Goal: Transaction & Acquisition: Subscribe to service/newsletter

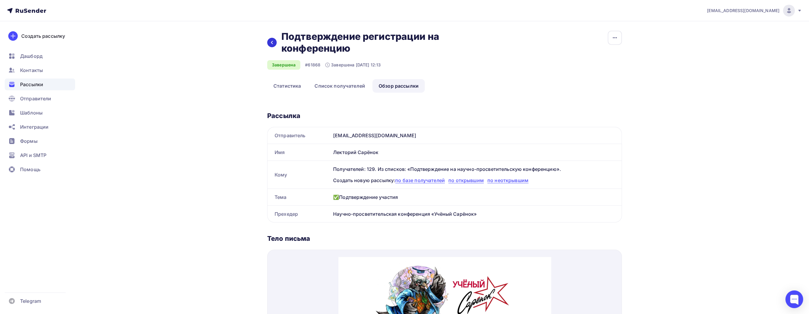
click at [275, 40] on div at bounding box center [271, 42] width 9 height 9
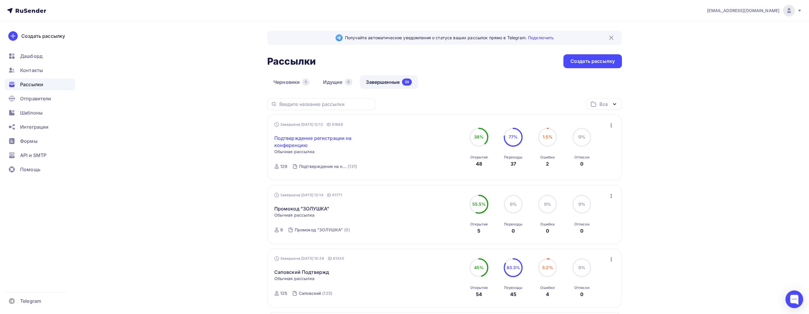
click at [323, 139] on link "Подтверждение регистрации на конференцию" at bounding box center [324, 142] width 101 height 14
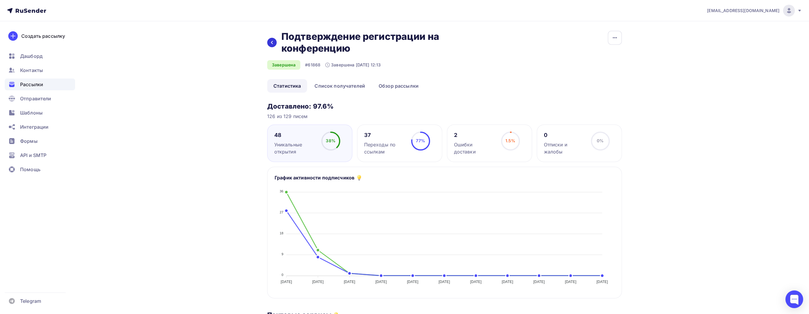
click at [270, 43] on icon at bounding box center [272, 42] width 5 height 5
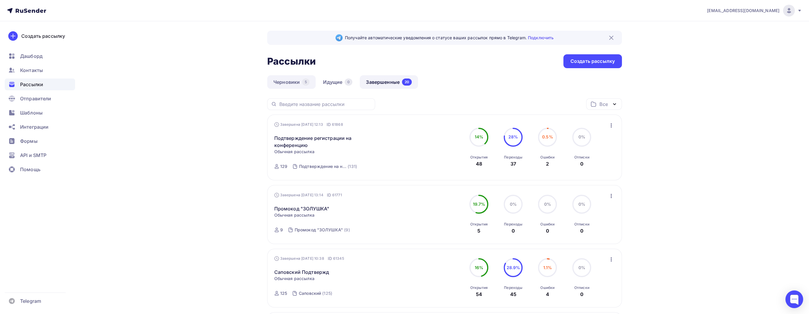
click at [299, 80] on link "Черновики 5" at bounding box center [291, 82] width 48 height 14
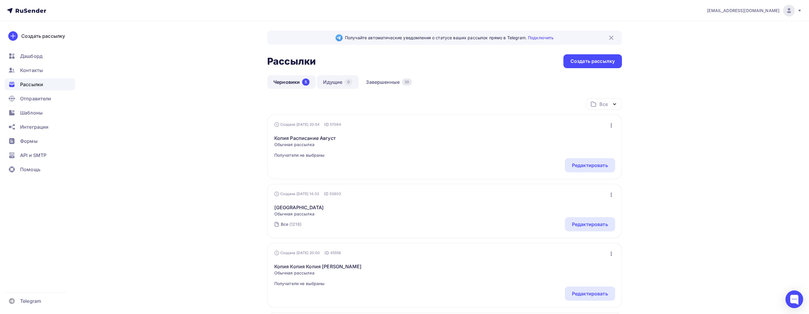
click at [330, 82] on link "Идущие 0" at bounding box center [338, 82] width 42 height 14
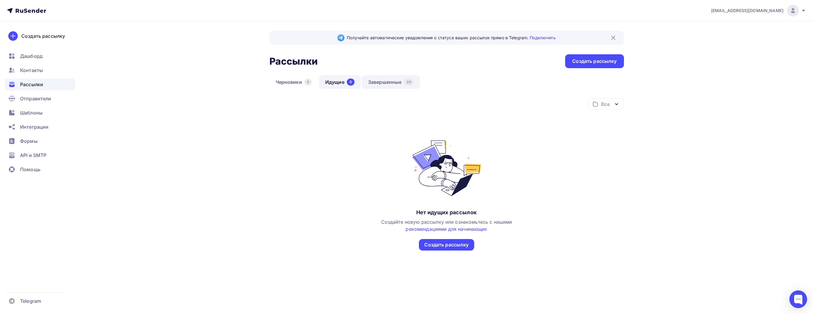
click at [387, 83] on link "Завершенные 20" at bounding box center [391, 82] width 58 height 14
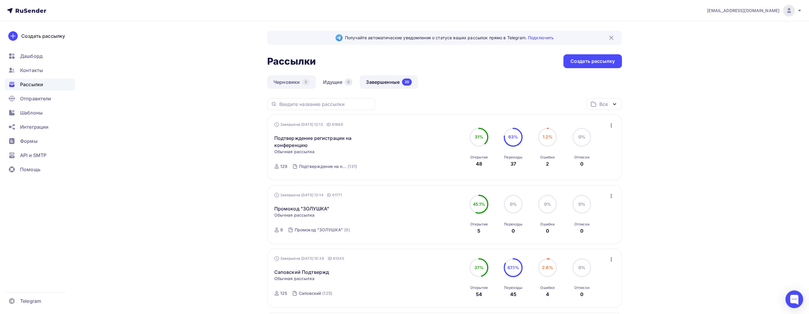
click at [284, 85] on link "Черновики 5" at bounding box center [291, 82] width 48 height 14
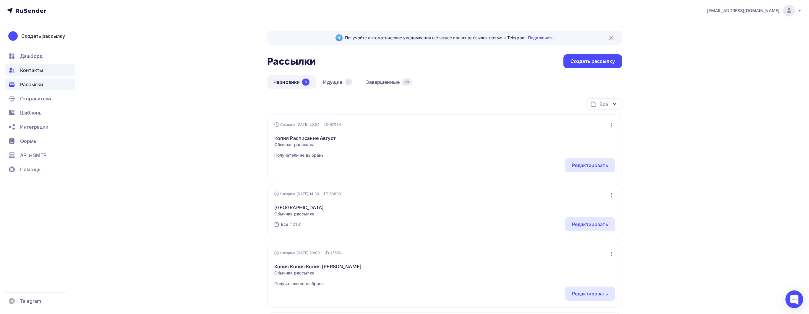
click at [39, 69] on span "Контакты" at bounding box center [31, 70] width 23 height 7
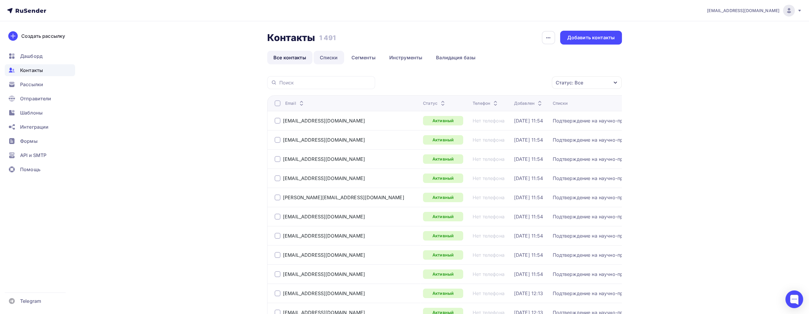
click at [325, 59] on link "Списки" at bounding box center [329, 58] width 30 height 14
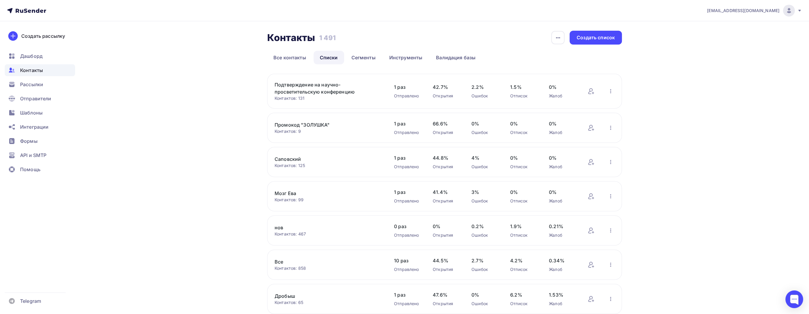
click at [316, 85] on link "Подтверждение на научно-просветительскую конференцию" at bounding box center [325, 88] width 100 height 14
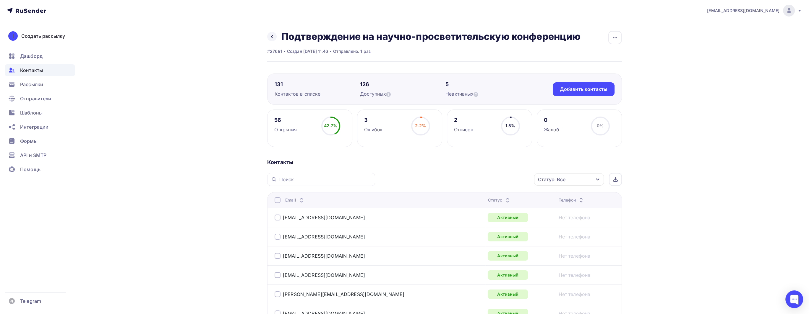
click at [489, 90] on div "5 Неактивных" at bounding box center [487, 89] width 85 height 17
click at [582, 91] on div "Добавить контакты" at bounding box center [584, 89] width 48 height 7
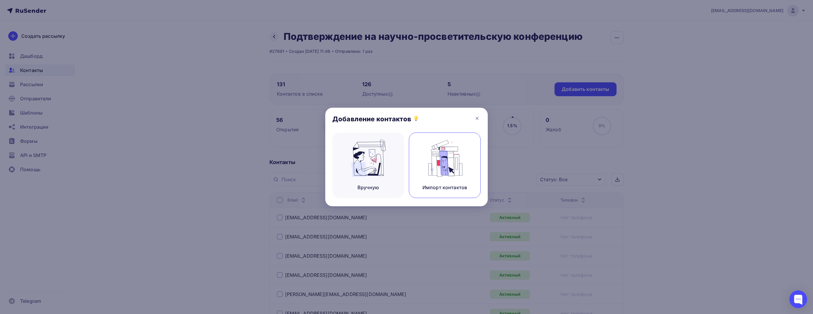
click at [456, 166] on img at bounding box center [445, 158] width 40 height 37
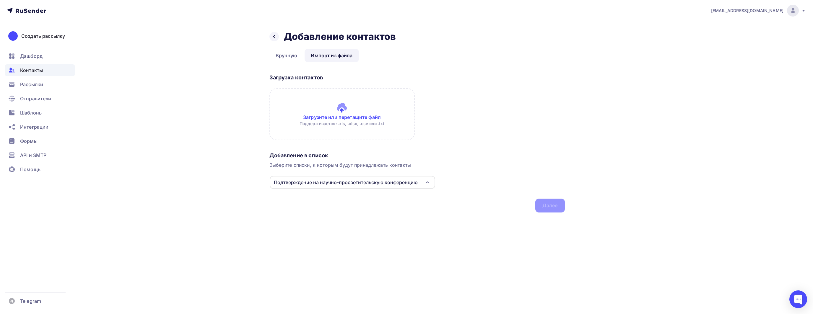
click at [341, 111] on input "file" at bounding box center [342, 114] width 145 height 52
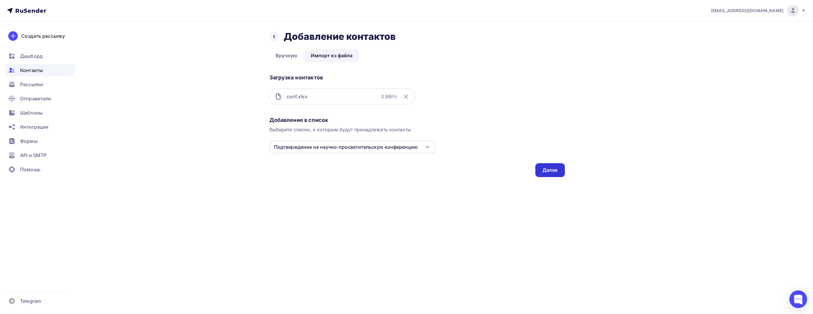
click at [548, 171] on div "Далее" at bounding box center [550, 170] width 15 height 7
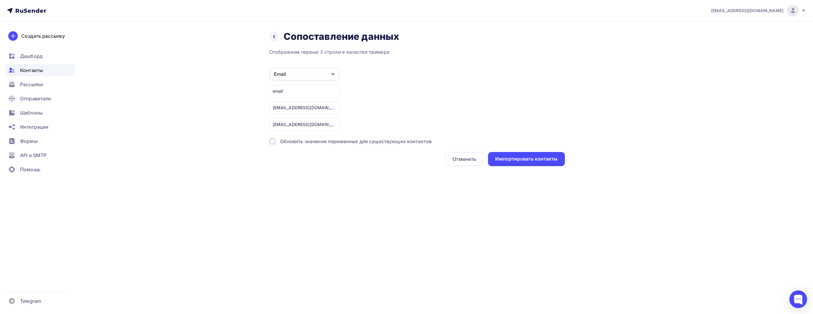
click at [309, 70] on div "Email" at bounding box center [305, 74] width 70 height 13
click at [517, 156] on div "Импортировать контакты" at bounding box center [526, 159] width 62 height 7
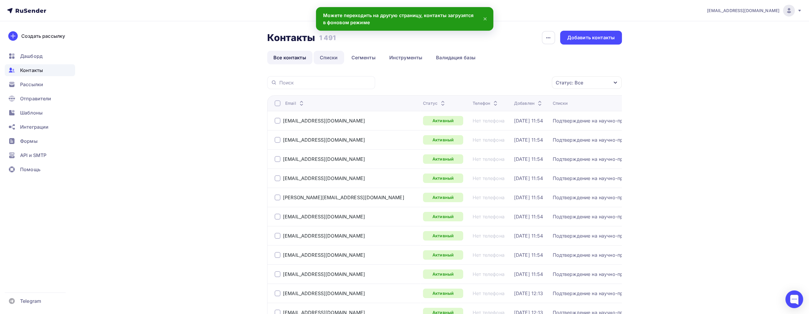
click at [328, 58] on link "Списки" at bounding box center [329, 58] width 30 height 14
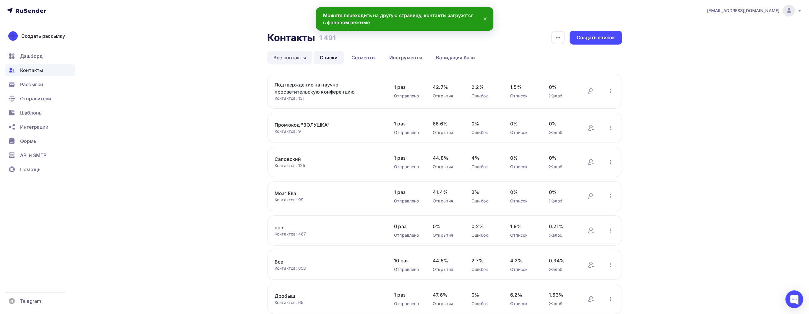
click at [293, 51] on link "Все контакты" at bounding box center [289, 58] width 45 height 14
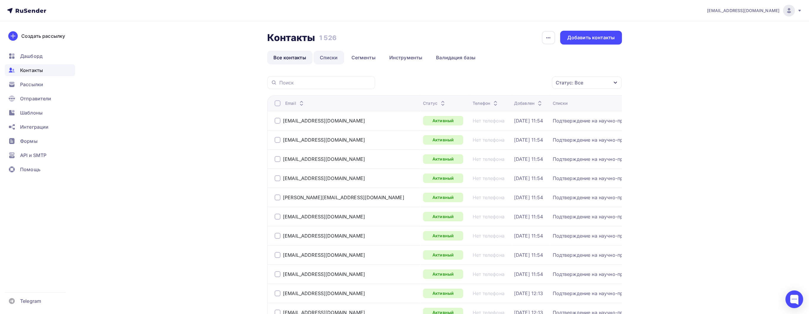
click at [338, 56] on link "Списки" at bounding box center [329, 58] width 30 height 14
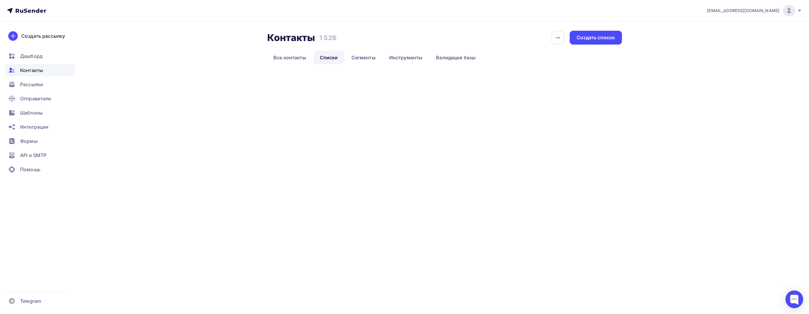
click at [338, 56] on link "Списки" at bounding box center [329, 58] width 30 height 14
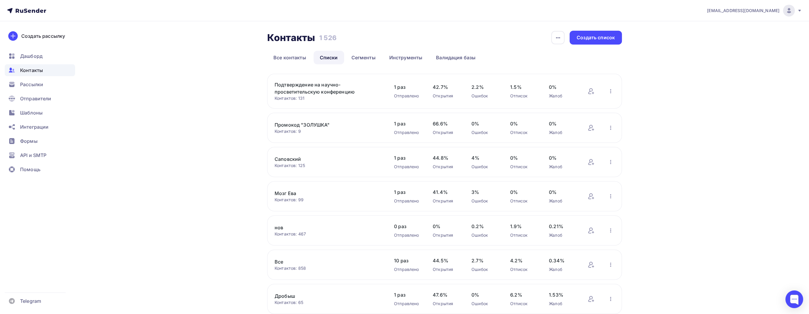
click at [319, 93] on link "Подтверждение на научно-просветительскую конференцию" at bounding box center [325, 88] width 100 height 14
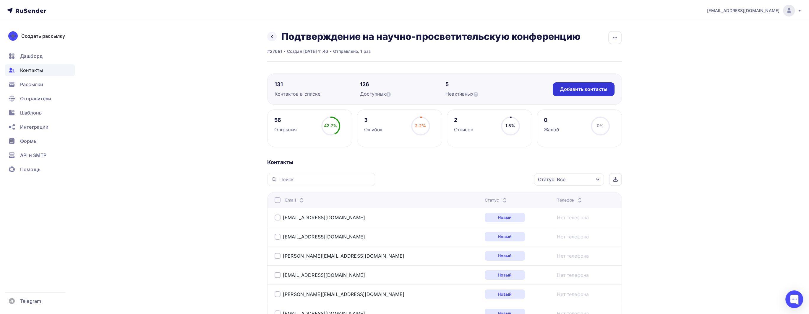
click at [590, 91] on div "Добавить контакты" at bounding box center [584, 89] width 48 height 7
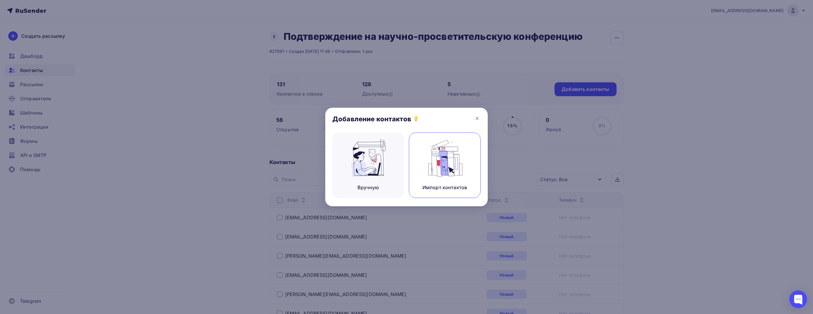
click at [453, 182] on div "Импорт контактов" at bounding box center [445, 166] width 72 height 66
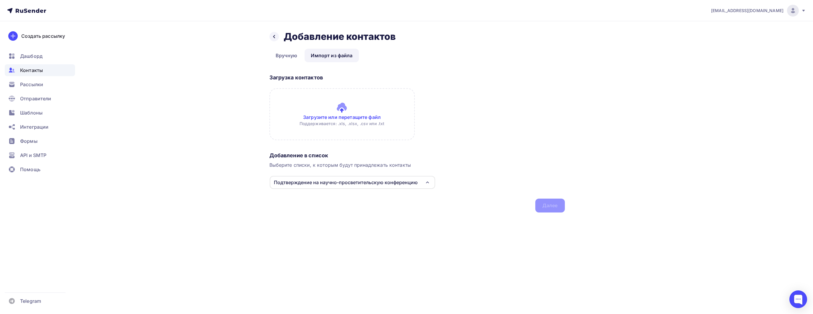
click at [348, 121] on input "file" at bounding box center [342, 114] width 145 height 52
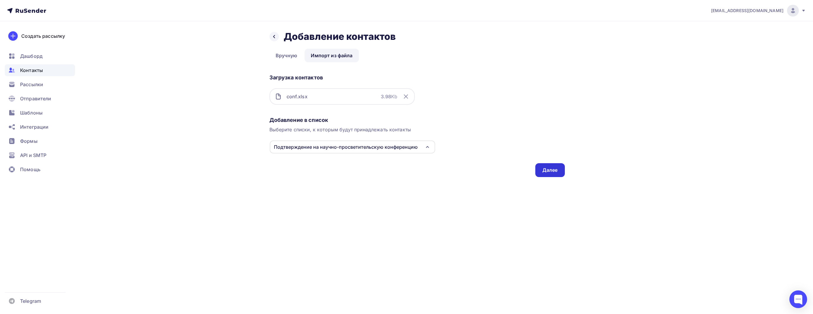
click at [540, 168] on div "Далее" at bounding box center [551, 170] width 30 height 14
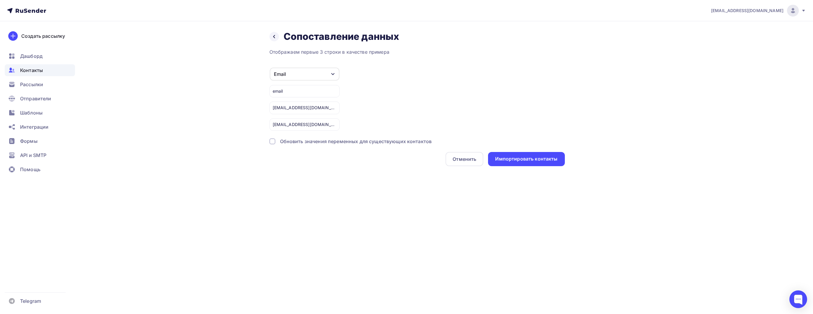
click at [319, 76] on div "Email" at bounding box center [305, 74] width 70 height 13
click at [313, 77] on div "Email" at bounding box center [305, 74] width 70 height 13
click at [510, 155] on div "Импортировать контакты" at bounding box center [526, 159] width 77 height 14
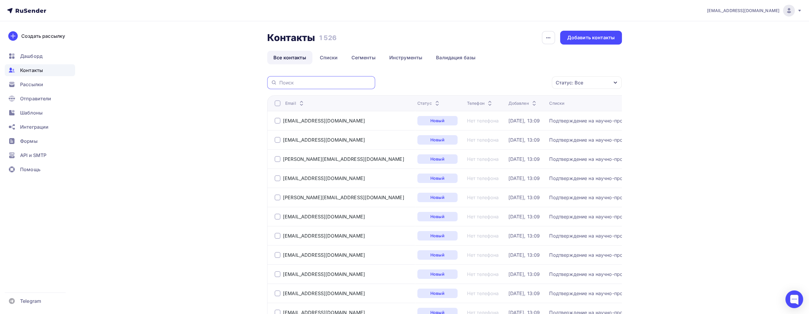
click at [297, 80] on input "text" at bounding box center [325, 83] width 92 height 7
paste input "Aslbeknorqulov15@gmail.com"
type input "Aslbeknorqulov15@gmail.com"
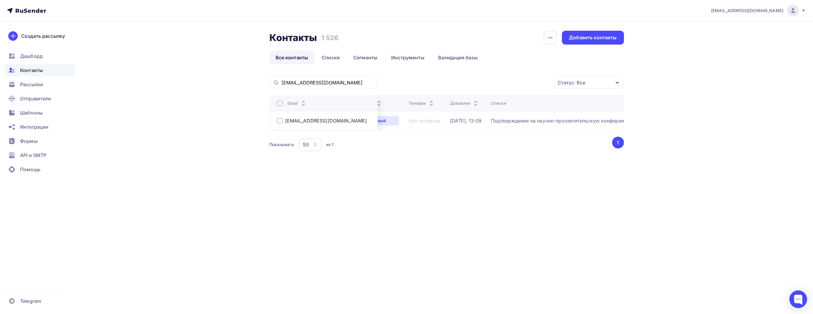
scroll to position [0, 32]
click at [338, 56] on link "Списки" at bounding box center [331, 58] width 30 height 14
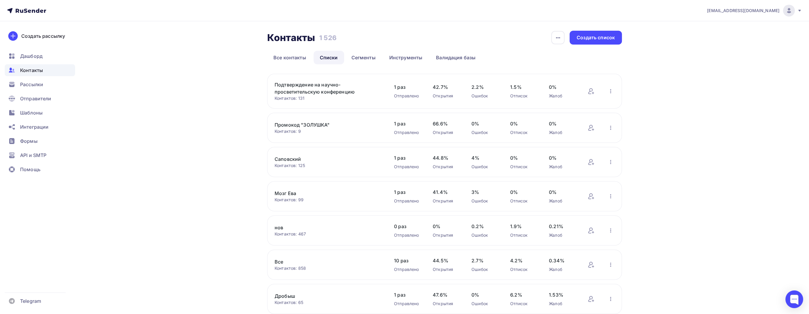
click at [315, 93] on link "Подтверждение на научно-просветительскую конференцию" at bounding box center [325, 88] width 100 height 14
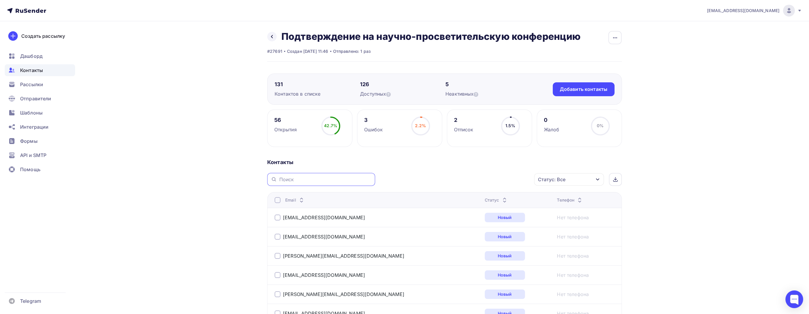
click at [283, 180] on input "text" at bounding box center [325, 179] width 92 height 7
paste input "Aslbeknorqulov15@gmail.com"
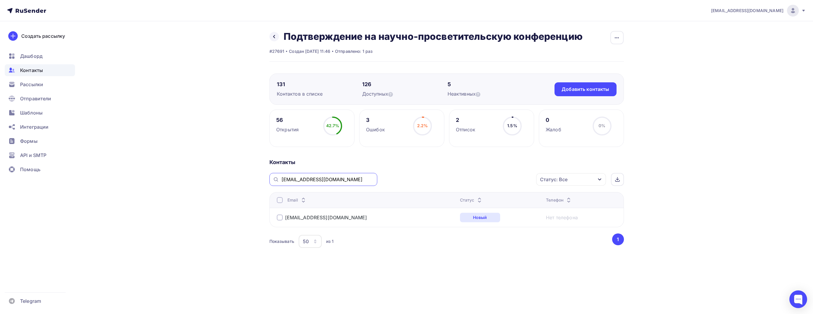
click at [366, 181] on input "Aslbeknorqulov15@gmail.com" at bounding box center [328, 179] width 92 height 7
click at [362, 184] on div "Aslbeknorqulov15@gmail.com" at bounding box center [324, 179] width 108 height 13
click at [361, 181] on input "Aslbeknorqulov15@gmail.com" at bounding box center [328, 179] width 92 height 7
paste input "nina.tsarskaya1998"
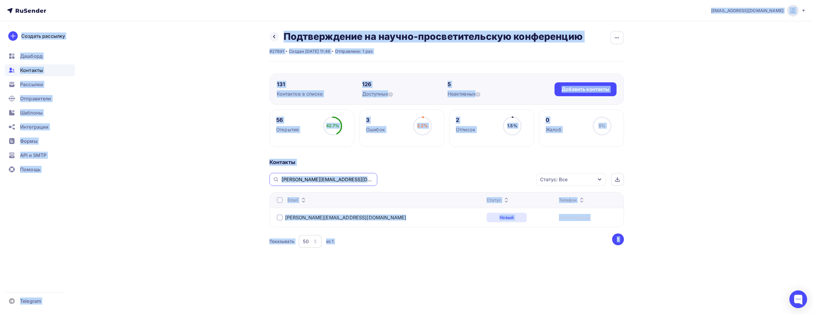
click at [368, 176] on input "nina.tsarskaya1998@gmail.com" at bounding box center [328, 179] width 92 height 7
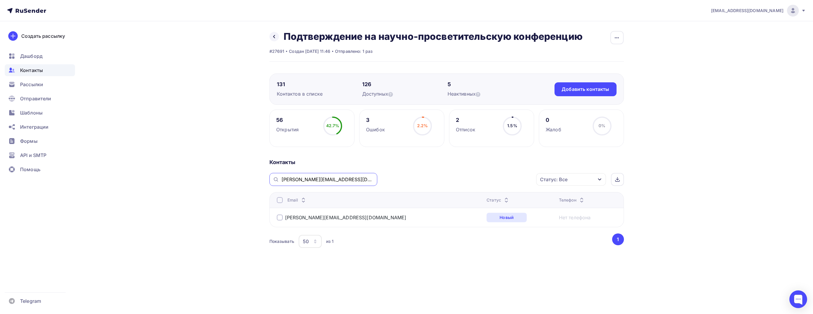
type input "nina.tsarskaya1998@gmail.co"
click at [120, 152] on div "info@sarenokbot.ru Аккаунт Тарифы Выйти Создать рассылку Дашборд Контакты Рассы…" at bounding box center [406, 144] width 813 height 288
click at [41, 83] on span "Рассылки" at bounding box center [31, 84] width 23 height 7
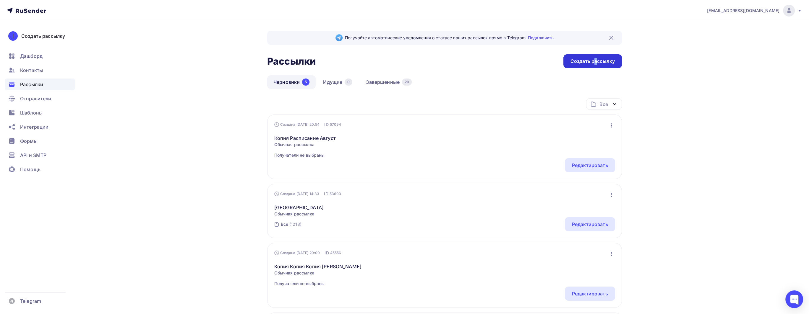
click at [595, 67] on div "Создать рассылку" at bounding box center [592, 61] width 59 height 14
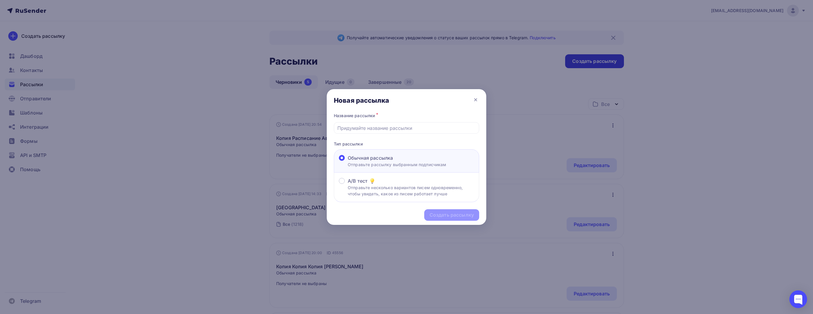
click at [596, 66] on div at bounding box center [406, 157] width 813 height 314
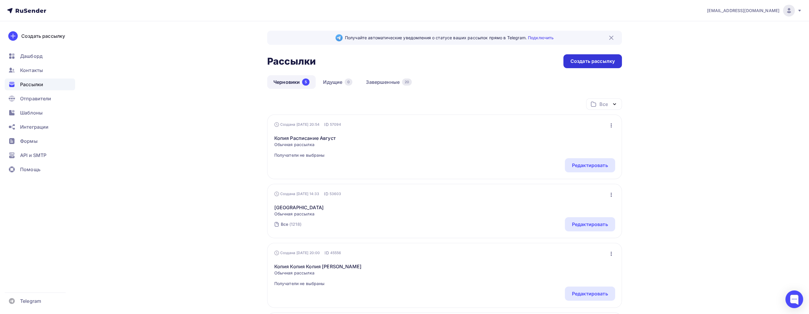
click at [591, 65] on div "Создать рассылку" at bounding box center [592, 61] width 59 height 14
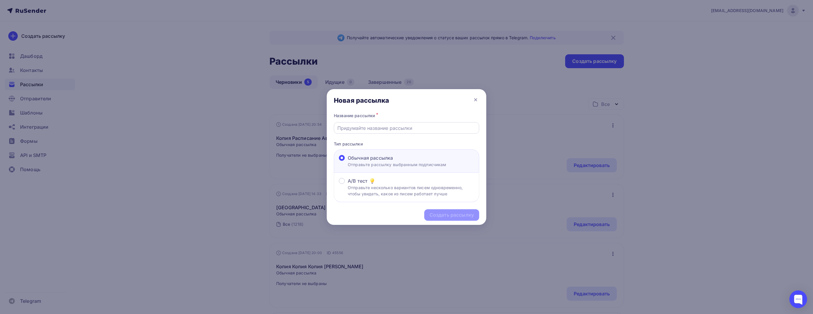
drag, startPoint x: 378, startPoint y: 134, endPoint x: 401, endPoint y: 126, distance: 24.2
click at [380, 133] on div "Название рассылки * Тип рассылки Обычная рассылка Отправьте рассылку выбранным …" at bounding box center [407, 157] width 160 height 91
click at [402, 126] on input "text" at bounding box center [407, 128] width 139 height 7
type input "В"
click at [404, 127] on input "Подтверждение регистрации в научной-просветительской конференции" at bounding box center [407, 128] width 139 height 7
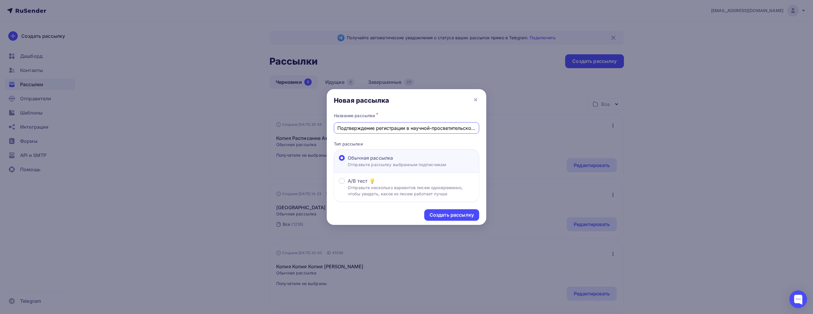
click at [403, 127] on input "Подтверждение регистрации в научной-просветительской конференции" at bounding box center [407, 128] width 139 height 7
click at [405, 127] on input "Подтверждение регистрации в научной-просветительской конференции" at bounding box center [407, 128] width 139 height 7
type input "Подтверждение регистрации (10.10) в научной-просветительской конференции"
click at [443, 217] on div "Создать рассылку" at bounding box center [452, 215] width 44 height 7
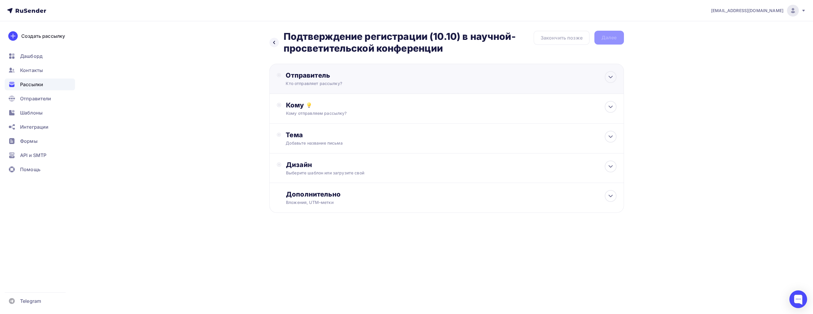
click at [396, 71] on div "Отправитель" at bounding box center [350, 75] width 128 height 8
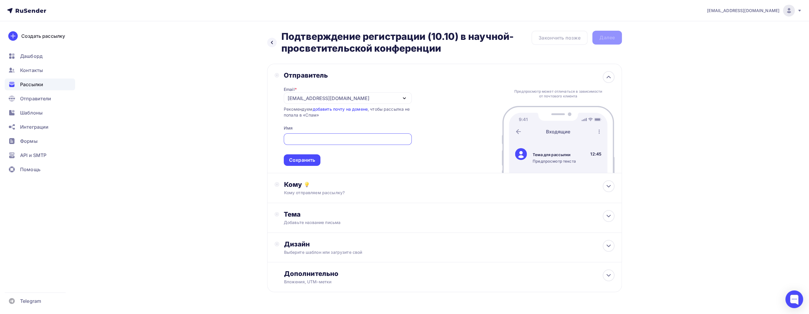
click at [345, 101] on div "[EMAIL_ADDRESS][DOMAIN_NAME]" at bounding box center [348, 99] width 128 height 12
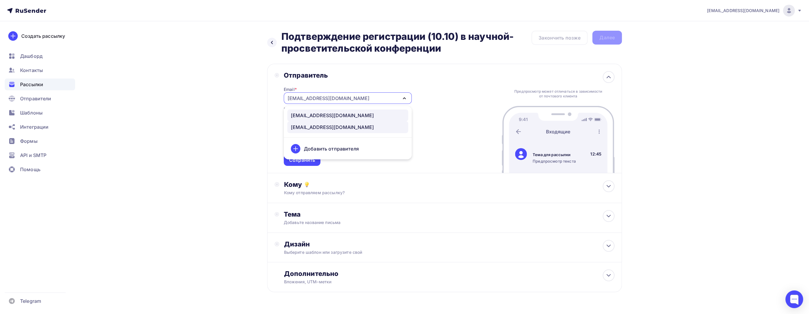
click at [347, 118] on div "[EMAIL_ADDRESS][DOMAIN_NAME]" at bounding box center [348, 115] width 114 height 7
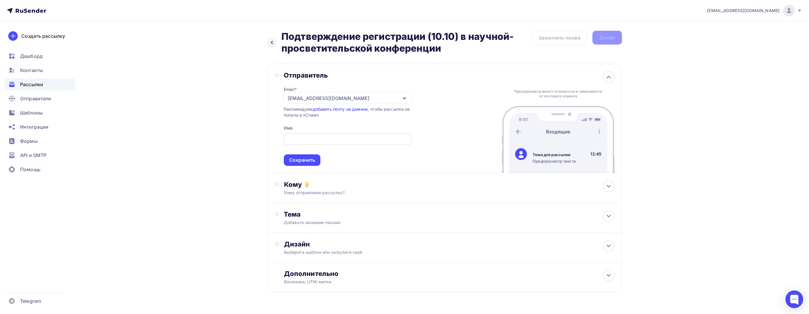
click at [348, 136] on input "text" at bounding box center [347, 139] width 121 height 7
type input "K"
type input "Лекторий Сарёнок"
click at [430, 179] on div "Кому Кому отправляем рассылку? Списки получателей Выберите список Все списки id…" at bounding box center [444, 188] width 355 height 30
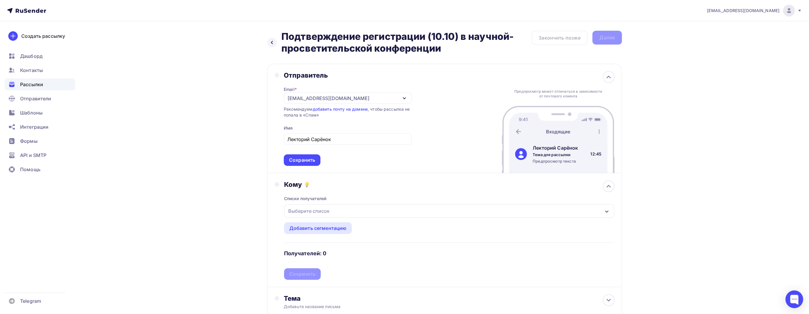
click at [343, 213] on div "Выберите список" at bounding box center [449, 212] width 330 height 14
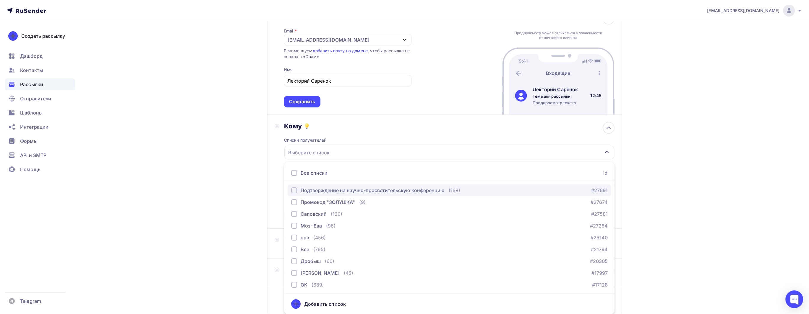
click at [385, 193] on div "Подтверждение на научно-просветительскую конференцию" at bounding box center [373, 190] width 144 height 7
click at [249, 190] on div "Назад Подтверждение регистрации (10.10) в научной-просветительской конференции …" at bounding box center [404, 160] width 484 height 394
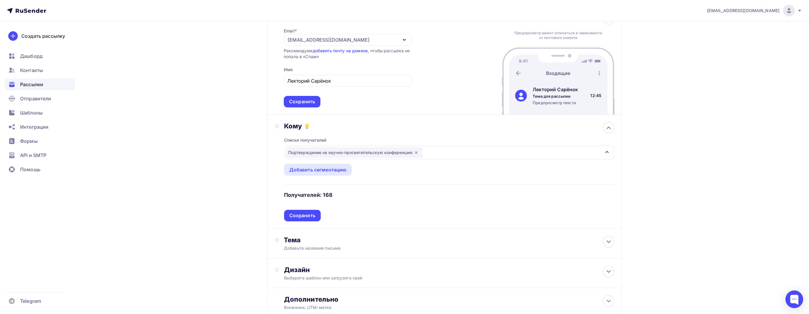
click at [241, 158] on div "Назад Подтверждение регистрации (10.10) в научной-просветительской конференции …" at bounding box center [404, 160] width 484 height 394
click at [310, 173] on div "Добавить сегментацию" at bounding box center [318, 170] width 68 height 12
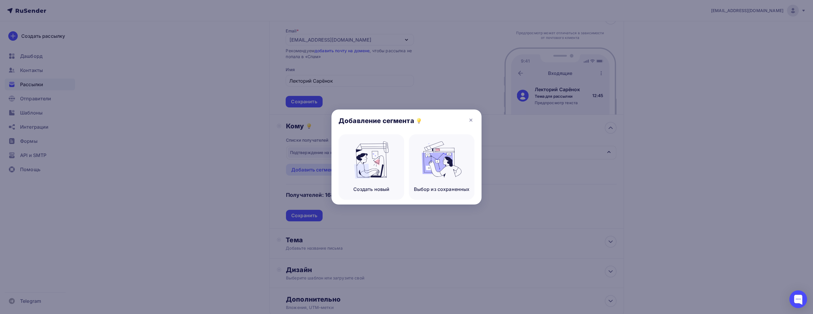
click at [275, 152] on div at bounding box center [406, 157] width 813 height 314
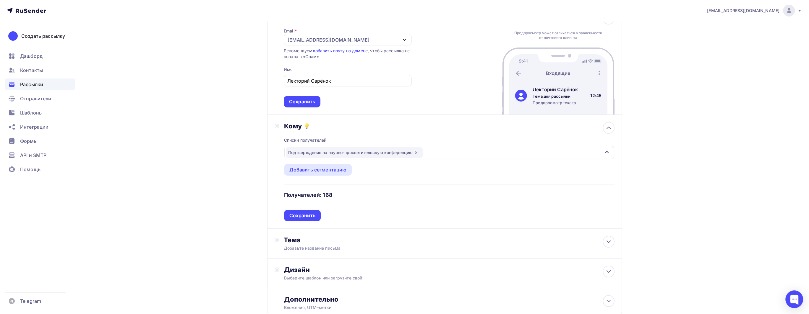
click at [418, 154] on icon "button" at bounding box center [416, 152] width 5 height 5
click at [314, 173] on div "Добавить сегментацию" at bounding box center [318, 170] width 68 height 12
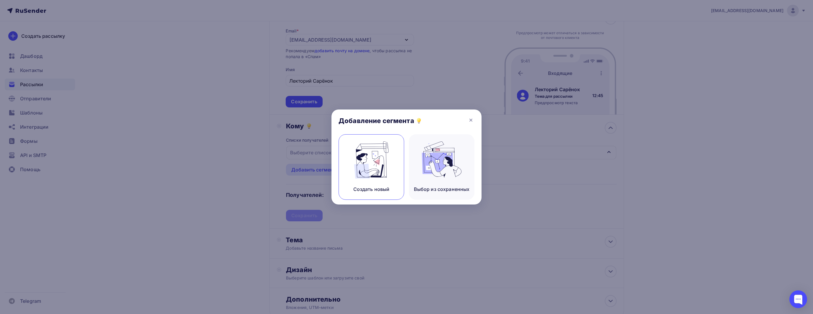
click at [386, 172] on img at bounding box center [372, 160] width 40 height 37
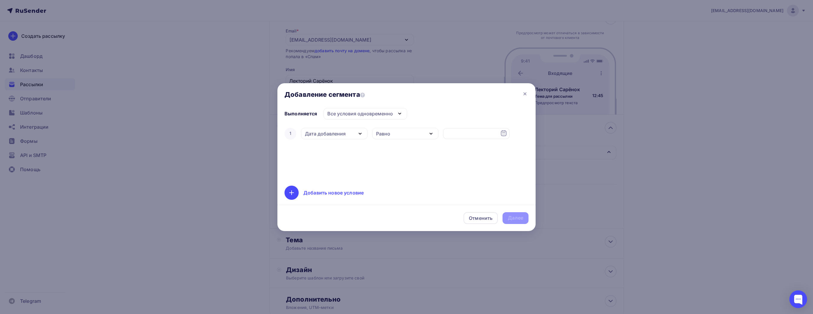
click at [529, 90] on div "Добавление сегмента" at bounding box center [407, 95] width 258 height 25
click at [528, 91] on icon at bounding box center [525, 93] width 7 height 7
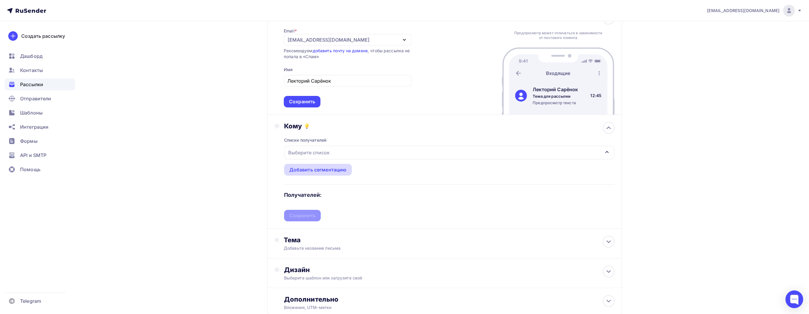
click at [325, 169] on div "Добавить сегментацию" at bounding box center [317, 169] width 57 height 7
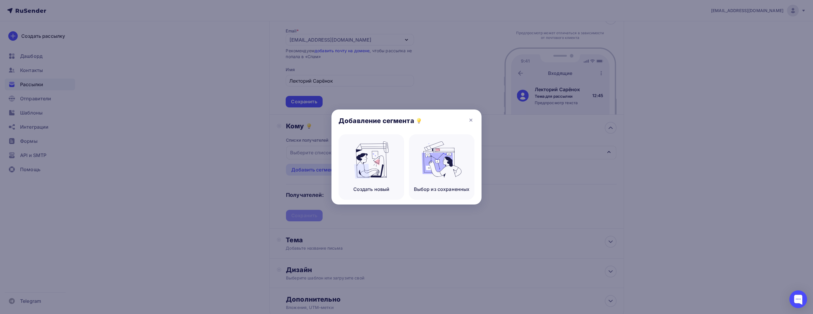
click at [302, 157] on div at bounding box center [406, 157] width 813 height 314
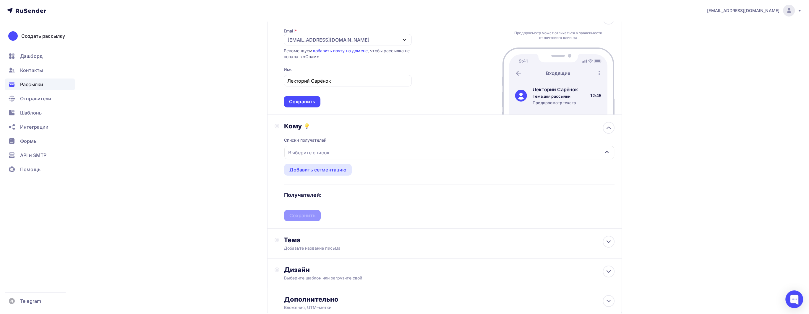
click at [303, 156] on div at bounding box center [404, 157] width 809 height 314
click at [304, 155] on div at bounding box center [404, 157] width 809 height 314
click at [309, 152] on div "Выберите список" at bounding box center [309, 152] width 46 height 11
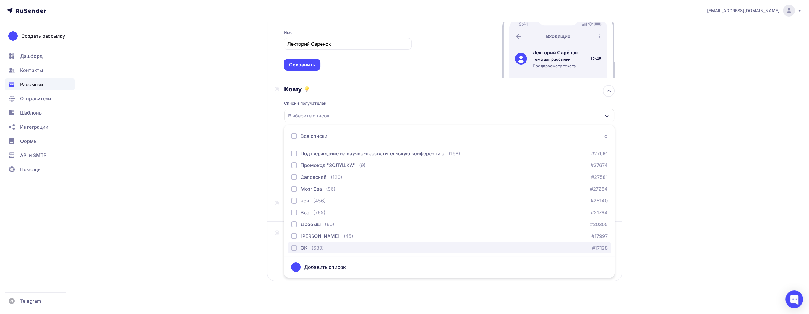
scroll to position [100, 0]
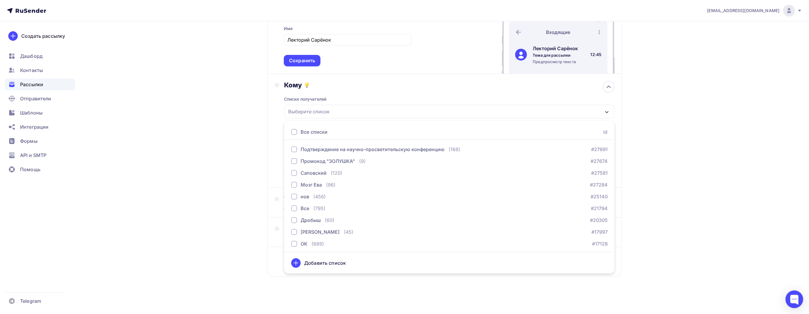
click at [327, 260] on div "Добавить список" at bounding box center [325, 263] width 42 height 7
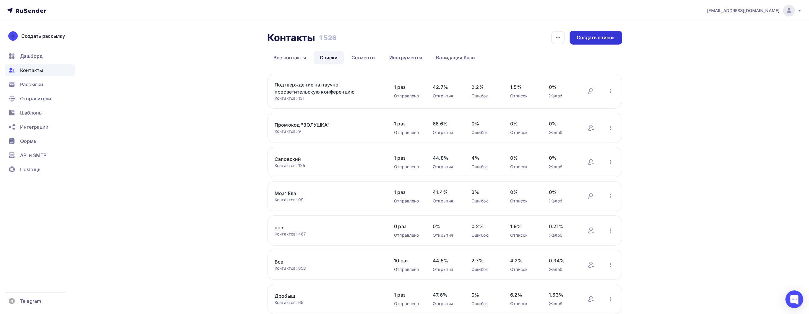
click at [591, 35] on div "Создать список" at bounding box center [596, 37] width 38 height 7
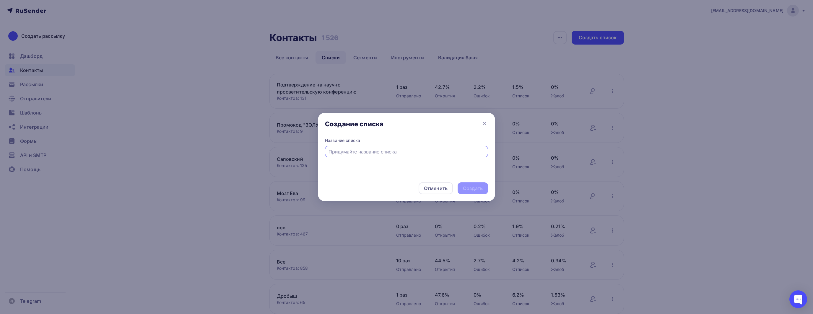
click at [397, 152] on input "text" at bounding box center [407, 151] width 156 height 7
type input "G"
type input "Подтверждение регистрации (10.10) на научно-просветительскую конференцию"
click at [477, 188] on div "Создать" at bounding box center [473, 188] width 20 height 7
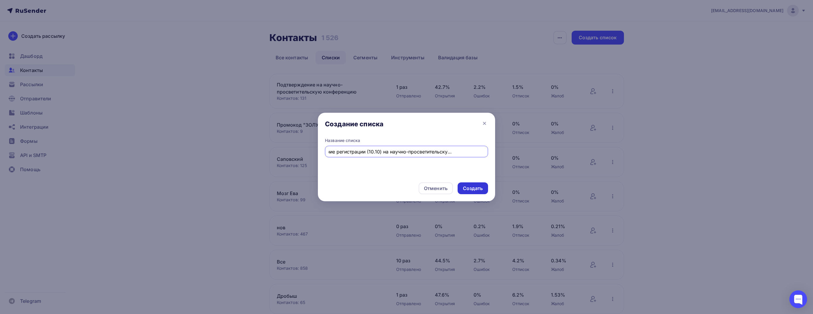
scroll to position [0, 0]
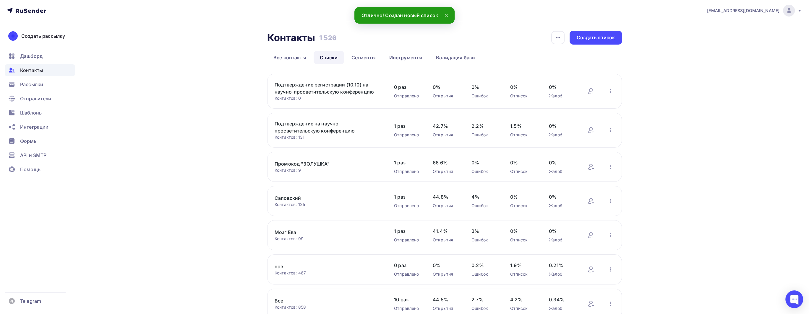
click at [358, 92] on link "Подтверждение регистрации (10.10) на научно-просветительскую конференцию" at bounding box center [325, 88] width 100 height 14
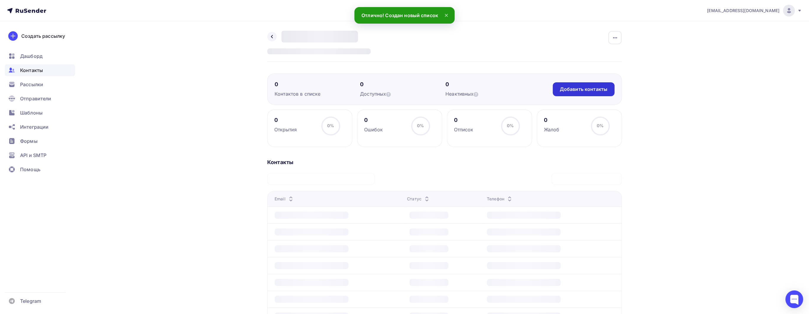
click at [570, 90] on div "Добавить контакты" at bounding box center [584, 89] width 48 height 7
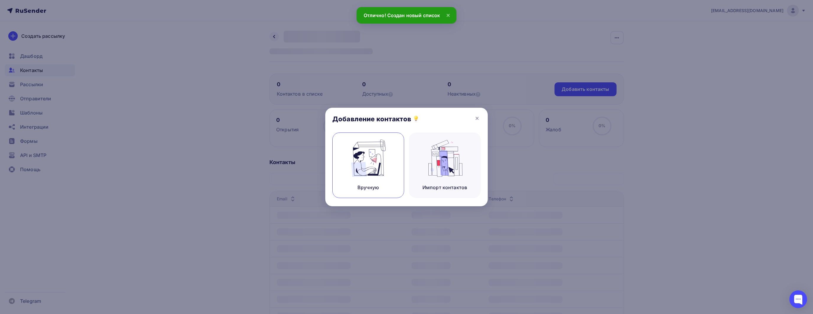
click at [369, 172] on img at bounding box center [369, 158] width 40 height 37
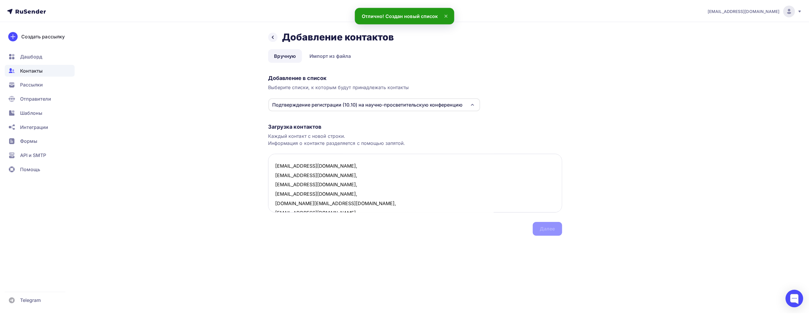
scroll to position [353, 0]
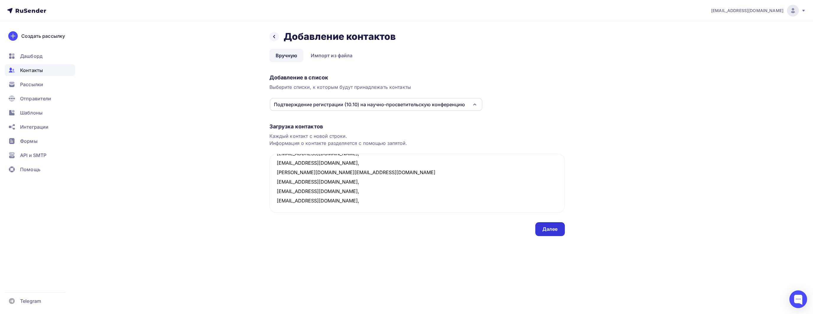
type textarea "ssssaltssss@gmail.com, yula1313@yandex.ru, ani_movsisyan_2025@mail.ru, aizvirto…"
click at [553, 228] on div "Далее" at bounding box center [550, 229] width 15 height 7
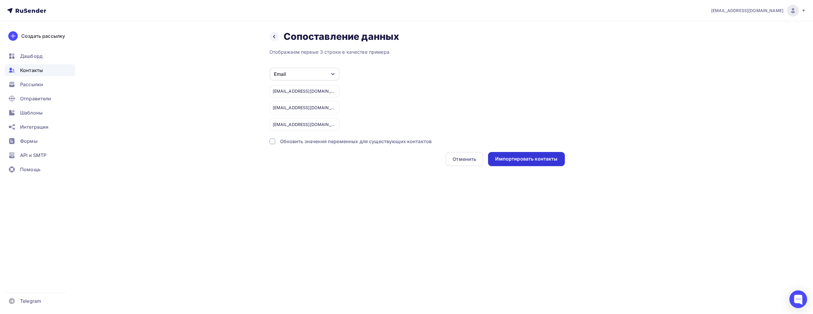
click at [538, 160] on div "Импортировать контакты" at bounding box center [526, 159] width 62 height 7
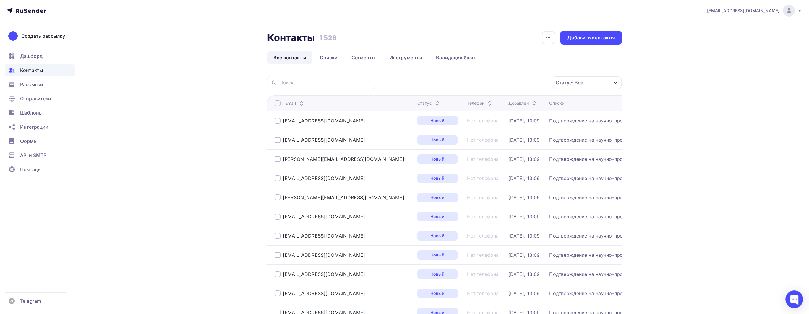
click at [317, 58] on link "Списки" at bounding box center [329, 58] width 30 height 14
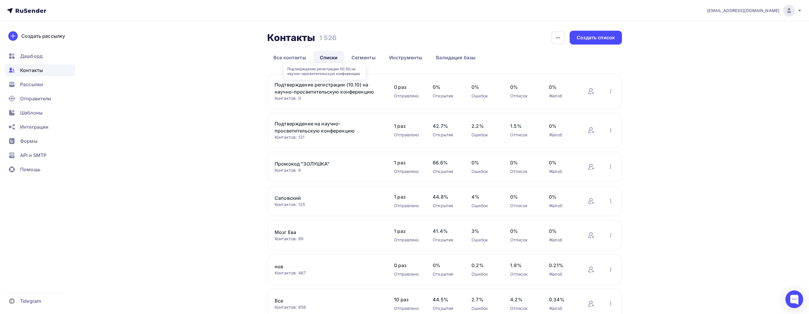
click at [329, 85] on link "Подтверждение регистрации (10.10) на научно-просветительскую конференцию" at bounding box center [325, 88] width 100 height 14
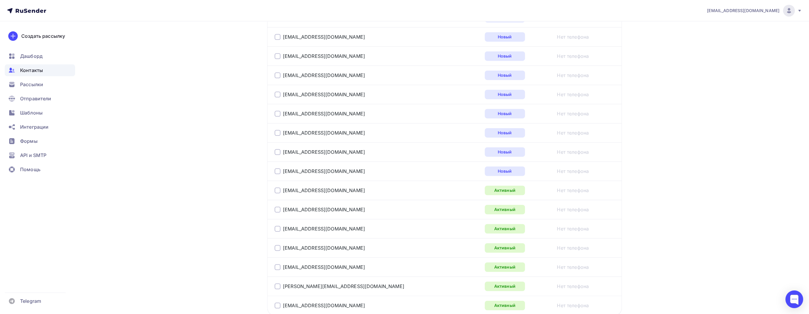
scroll to position [711, 0]
click at [296, 182] on td "bmv2207@gmail.com" at bounding box center [374, 190] width 215 height 19
drag, startPoint x: 347, startPoint y: 186, endPoint x: 284, endPoint y: 190, distance: 63.3
click at [284, 190] on div "bmv2207@gmail.com" at bounding box center [349, 190] width 148 height 9
copy link "bmv2207@gmail.com"
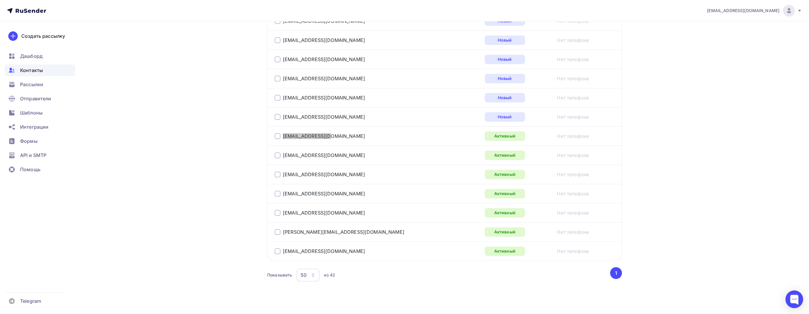
scroll to position [770, 0]
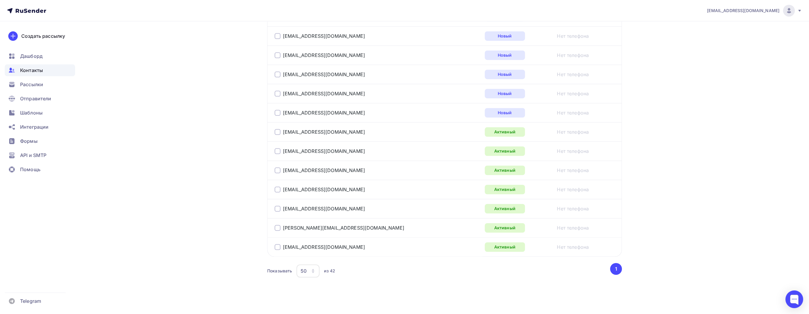
drag, startPoint x: 324, startPoint y: 246, endPoint x: 283, endPoint y: 242, distance: 40.7
click at [283, 243] on div "orlovak@list.ru" at bounding box center [349, 247] width 148 height 9
copy link "orlovak@list.ru"
click at [348, 225] on div "f.t.ramazanova@gmail.com" at bounding box center [349, 227] width 148 height 9
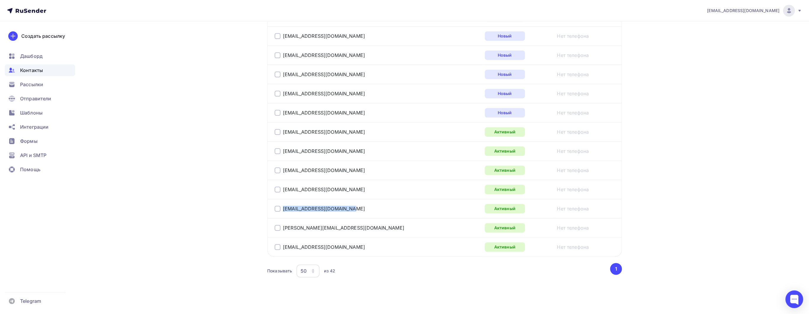
drag, startPoint x: 359, startPoint y: 210, endPoint x: 280, endPoint y: 207, distance: 79.5
click at [280, 207] on div "ann-vorobyeva97@yandex.ru" at bounding box center [349, 208] width 148 height 9
copy div "ann-vorobyeva97@yandex.ru"
drag, startPoint x: 351, startPoint y: 192, endPoint x: 282, endPoint y: 188, distance: 69.0
click at [282, 188] on td "zyckinal@yandex.ru" at bounding box center [374, 189] width 215 height 19
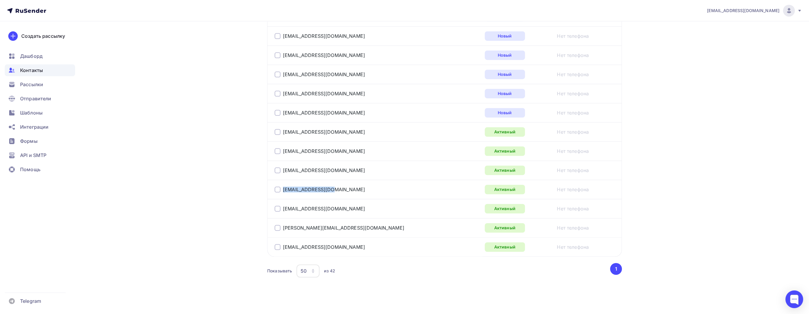
copy link "zyckinal@yandex.ru"
drag, startPoint x: 345, startPoint y: 166, endPoint x: 271, endPoint y: 173, distance: 74.1
click at [271, 173] on td "akilaydin2@gmail.com" at bounding box center [374, 170] width 215 height 19
copy div "akilaydin2@gmail.com"
click at [332, 142] on td "belizna@mail.ru" at bounding box center [374, 151] width 215 height 19
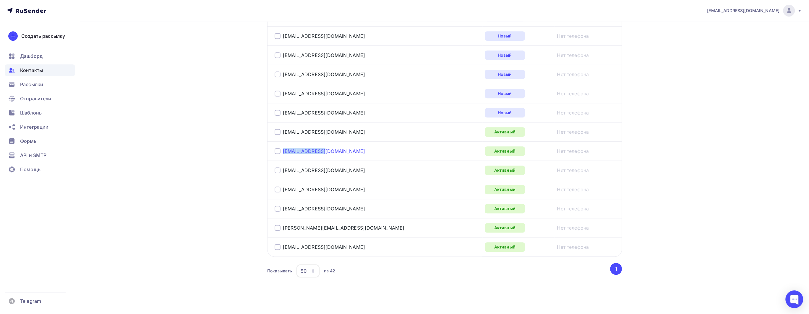
drag, startPoint x: 348, startPoint y: 148, endPoint x: 283, endPoint y: 147, distance: 65.0
click at [283, 147] on div "belizna@mail.ru" at bounding box center [349, 151] width 148 height 9
copy link "belizna@mail.ru"
click at [339, 122] on td "bmv2207@gmail.com" at bounding box center [374, 131] width 215 height 19
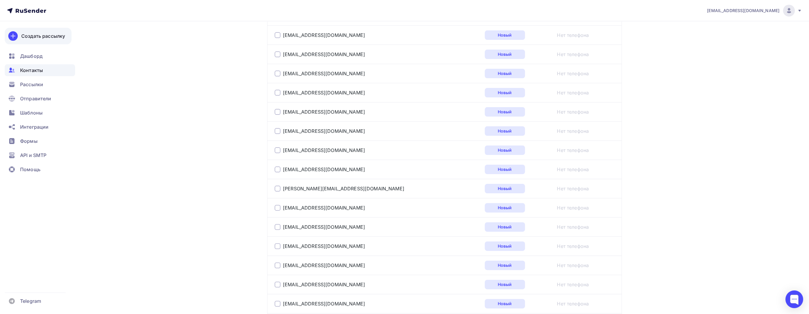
scroll to position [208, 0]
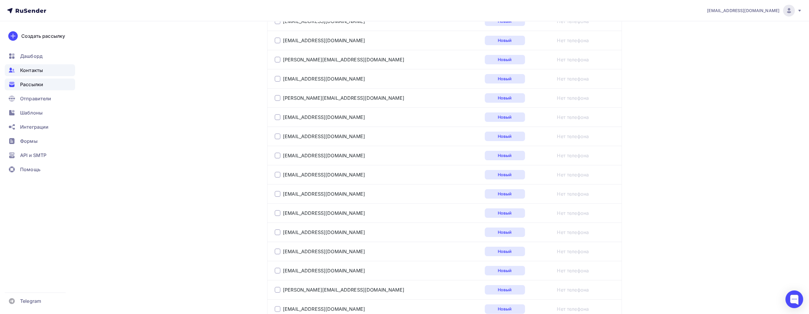
click at [42, 88] on div "Рассылки" at bounding box center [40, 85] width 70 height 12
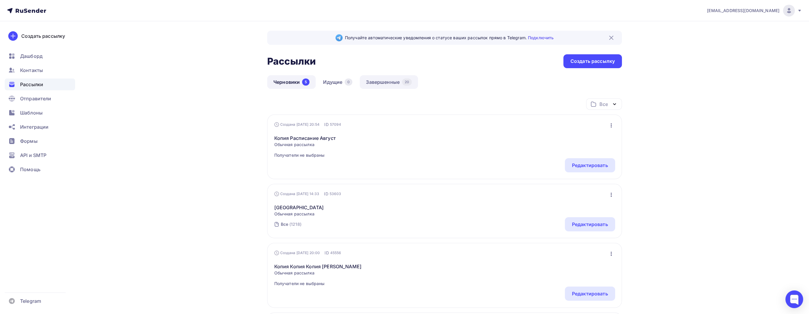
click at [380, 82] on link "Завершенные 20" at bounding box center [389, 82] width 58 height 14
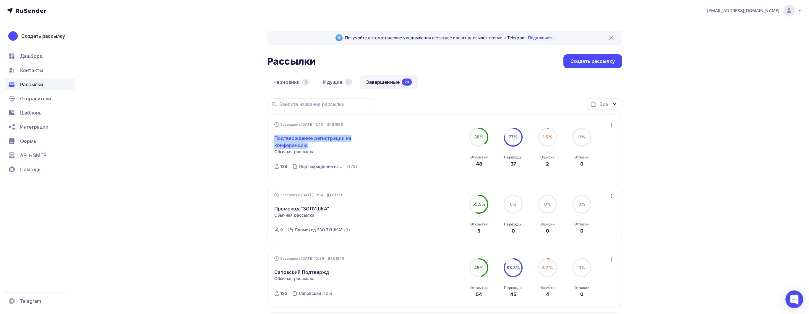
drag, startPoint x: 269, startPoint y: 139, endPoint x: 315, endPoint y: 145, distance: 46.6
copy link "Подтверждение регистрации на конференцию"
click at [590, 63] on div "Создать рассылку" at bounding box center [592, 61] width 44 height 7
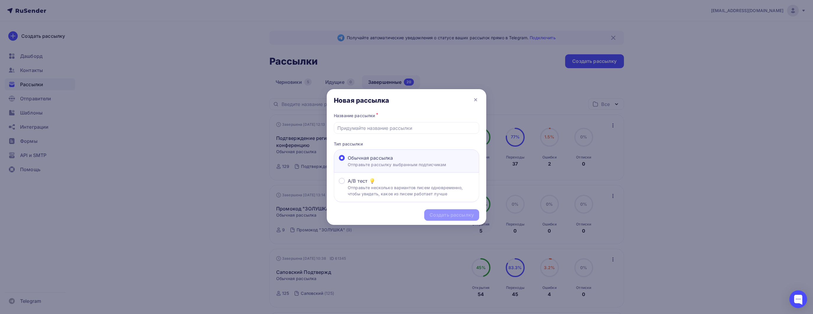
click at [403, 121] on div "Название рассылки *" at bounding box center [406, 123] width 145 height 22
click at [403, 125] on input "text" at bounding box center [407, 128] width 139 height 7
paste input "Подтверждение регистрации на конференцию"
type input "Подтверждение регистрации на конференцию (от 10.10)"
click at [449, 214] on div "Создать рассылку" at bounding box center [452, 215] width 44 height 7
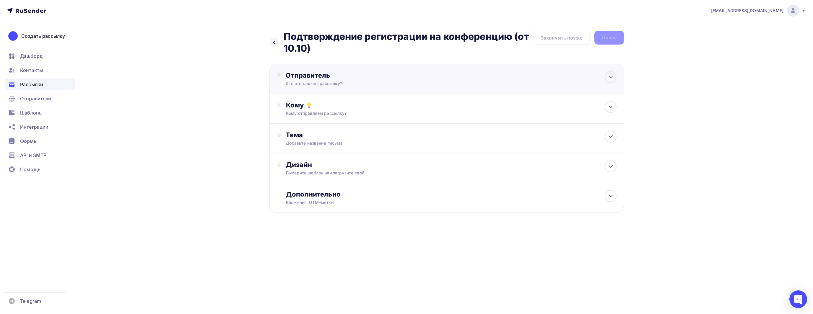
click at [332, 79] on div "Отправитель" at bounding box center [350, 75] width 128 height 8
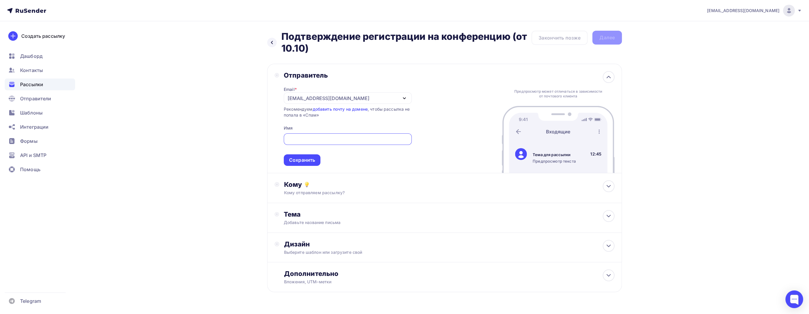
click at [322, 100] on div "[EMAIL_ADDRESS][DOMAIN_NAME]" at bounding box center [329, 98] width 82 height 7
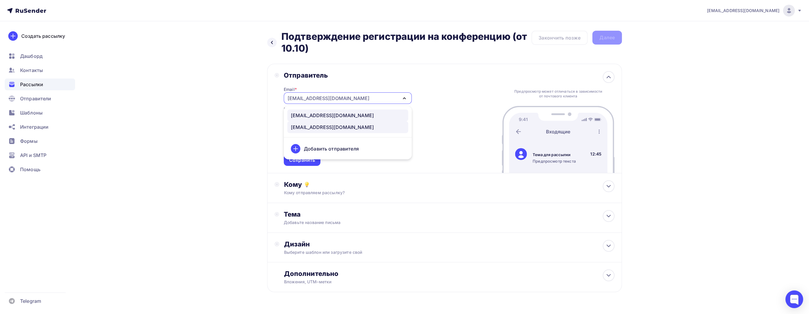
click at [338, 116] on div "[EMAIL_ADDRESS][DOMAIN_NAME]" at bounding box center [348, 115] width 114 height 7
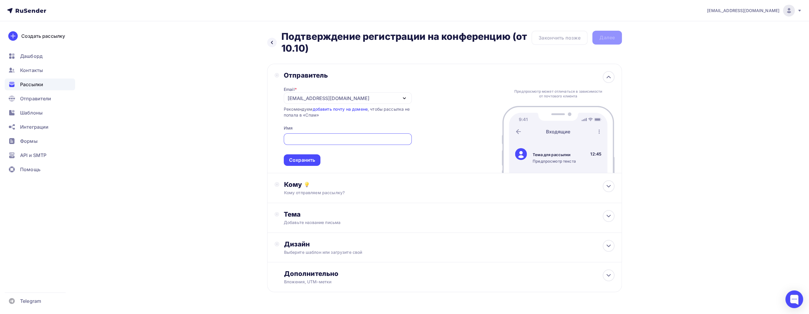
click at [337, 137] on input "text" at bounding box center [347, 139] width 121 height 7
type input "С"
type input "Лекторий Сарёнок"
click at [316, 157] on div "Сохранить" at bounding box center [302, 161] width 37 height 12
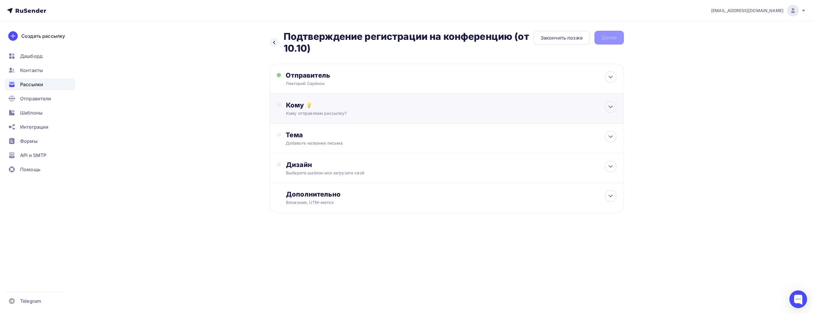
click at [343, 111] on div "Кому отправляем рассылку?" at bounding box center [435, 114] width 298 height 6
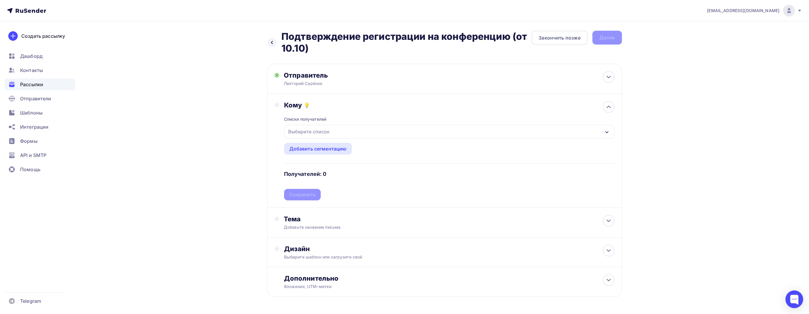
click at [341, 134] on div "Выберите список" at bounding box center [449, 132] width 330 height 14
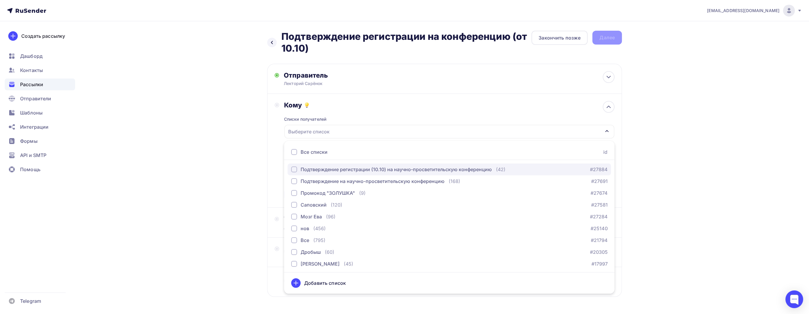
click at [400, 171] on div "Подтверждение регистрации (10.10) на научно-просветительскую конференцию" at bounding box center [396, 169] width 191 height 7
click at [232, 168] on div "Назад Подтверждение регистрации на конференцию (от 10.10) Подтверждение регистр…" at bounding box center [404, 178] width 484 height 314
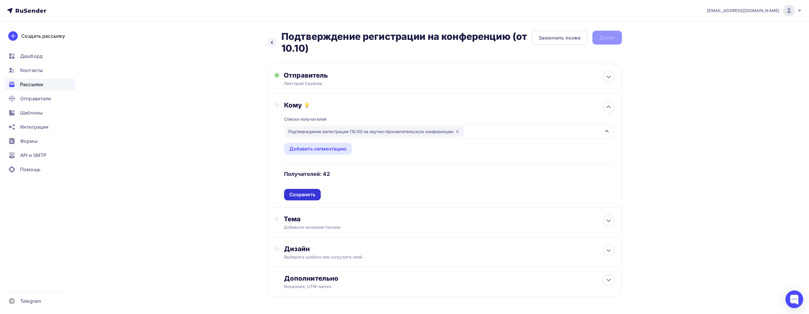
click at [317, 195] on div "Сохранить" at bounding box center [302, 195] width 37 height 12
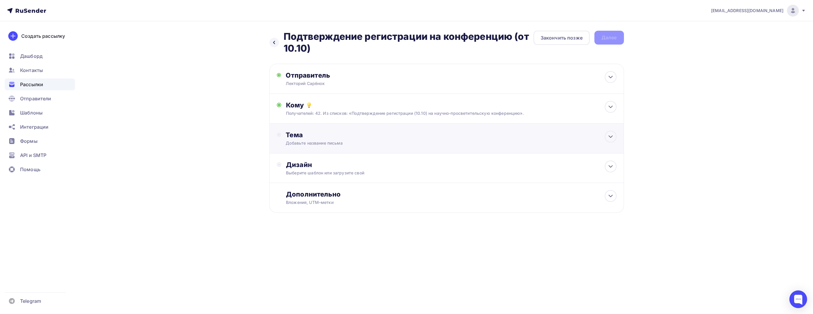
click at [340, 142] on div "Добавьте название письма" at bounding box center [338, 143] width 105 height 6
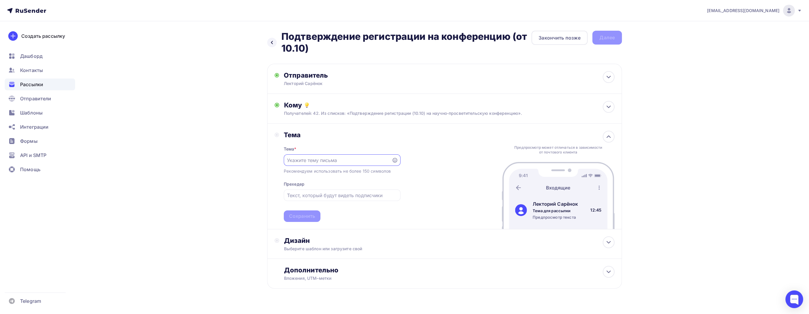
click at [336, 160] on input "text" at bounding box center [337, 160] width 101 height 7
paste input "✅Подтверждение участия"
type input "✅Подтверждение участия"
click at [349, 200] on div at bounding box center [342, 196] width 117 height 12
click at [353, 198] on input "text" at bounding box center [342, 195] width 110 height 7
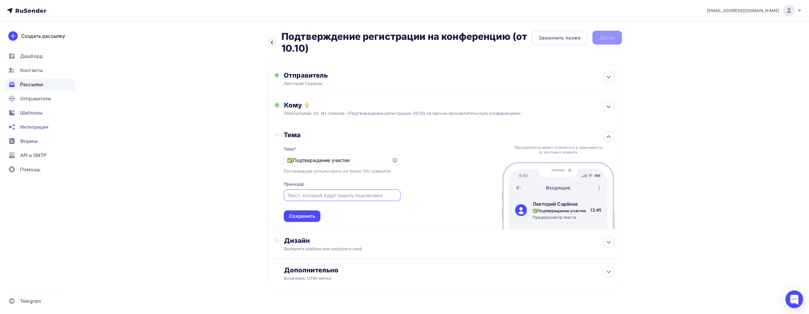
paste input "Научно-просветительская конференция «Учёный Сарёнок»"
type input "Научно-просветительская конференция «Учёный Сарёнок»"
click at [312, 218] on div "Сохранить" at bounding box center [302, 216] width 26 height 7
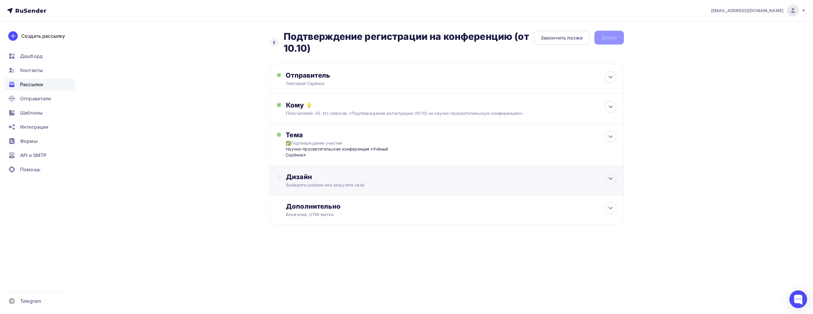
click at [329, 180] on div "Дизайн" at bounding box center [451, 177] width 330 height 8
click at [322, 202] on div "Выбрать шаблон" at bounding box center [311, 201] width 41 height 7
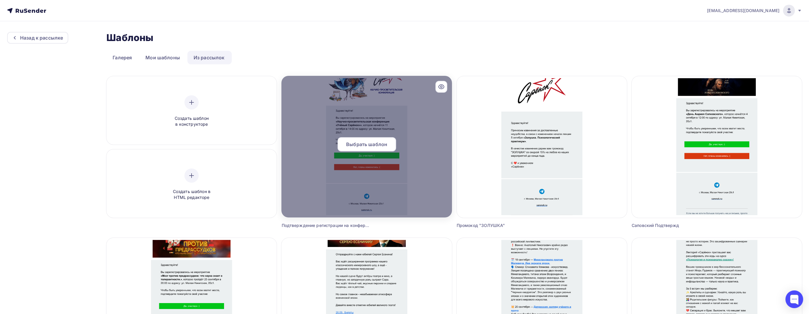
click at [368, 148] on div "Выбрать шаблон" at bounding box center [367, 144] width 59 height 14
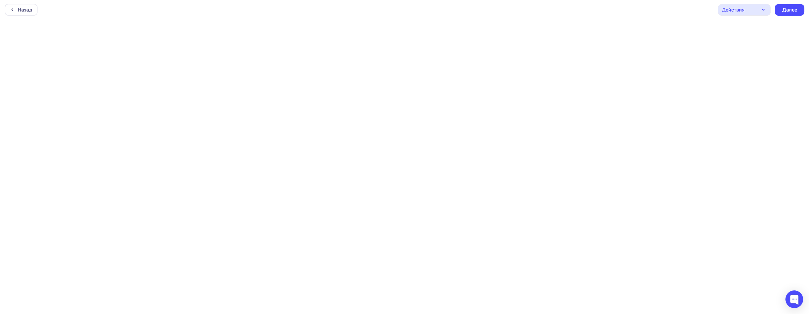
scroll to position [1, 0]
click at [793, 12] on div "Далее" at bounding box center [789, 9] width 15 height 7
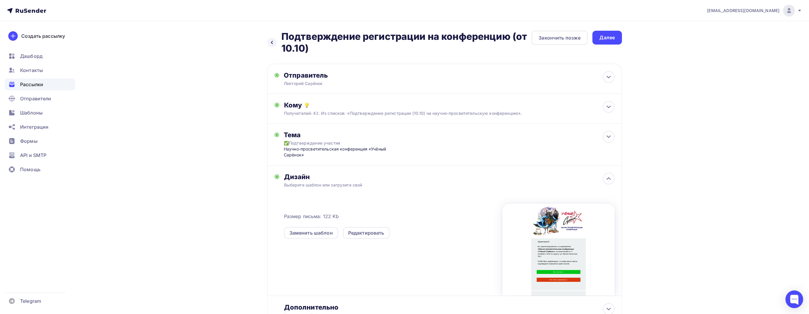
click at [235, 137] on div "Назад Подтверждение регистрации на конференцию (от 10.10) Подтверждение регистр…" at bounding box center [404, 192] width 484 height 343
click at [615, 37] on div "Далее" at bounding box center [607, 38] width 30 height 14
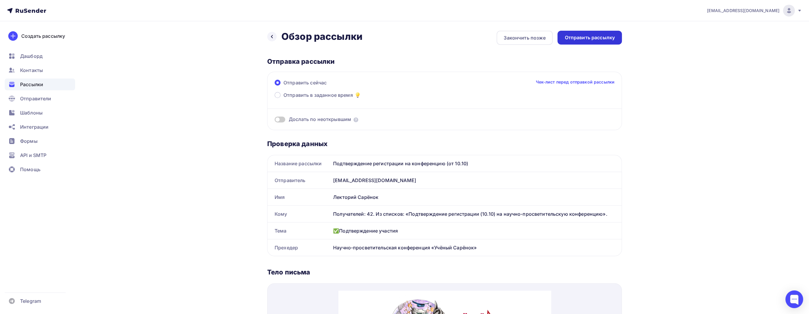
click at [605, 35] on div "Отправить рассылку" at bounding box center [589, 37] width 50 height 7
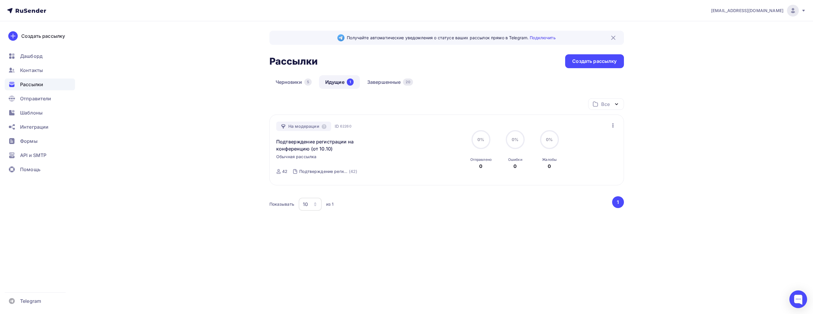
drag, startPoint x: 207, startPoint y: 106, endPoint x: 230, endPoint y: 101, distance: 23.4
click at [207, 106] on div "Получайте автоматические уведомления о статусе ваших рассылок прямо в Telegram.…" at bounding box center [407, 146] width 484 height 250
click at [307, 80] on div "5" at bounding box center [307, 82] width 7 height 7
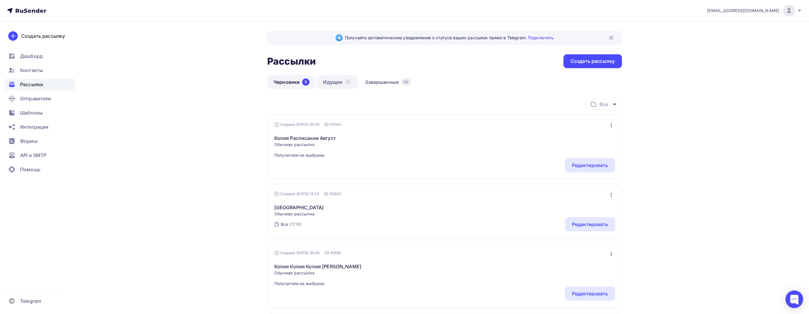
click at [335, 81] on link "Идущие 1" at bounding box center [337, 82] width 41 height 14
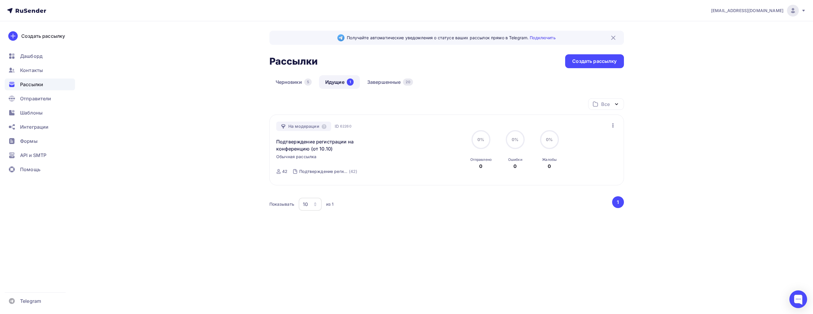
click at [655, 241] on div "info@sarenokbot.ru Аккаунт Тарифы Выйти Создать рассылку Дашборд Контакты Рассы…" at bounding box center [406, 135] width 813 height 271
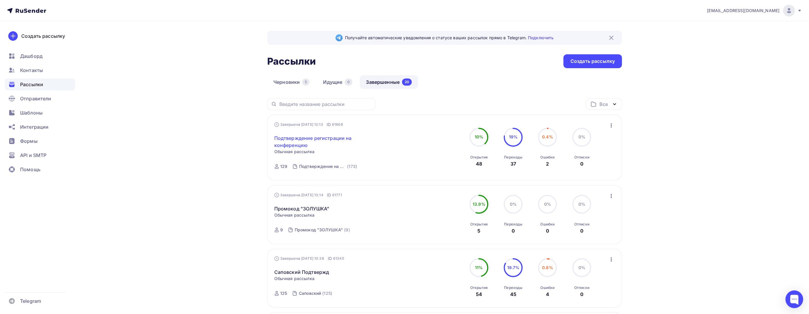
click at [308, 141] on link "Подтверждение регистрации на конференцию" at bounding box center [324, 142] width 101 height 14
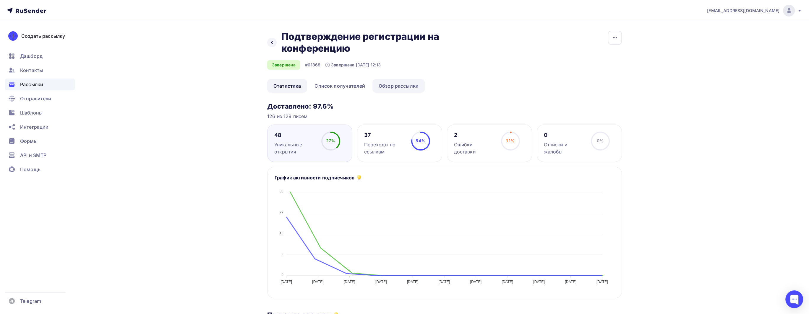
drag, startPoint x: 337, startPoint y: 89, endPoint x: 400, endPoint y: 86, distance: 63.0
click at [338, 89] on link "Список получателей" at bounding box center [339, 86] width 63 height 14
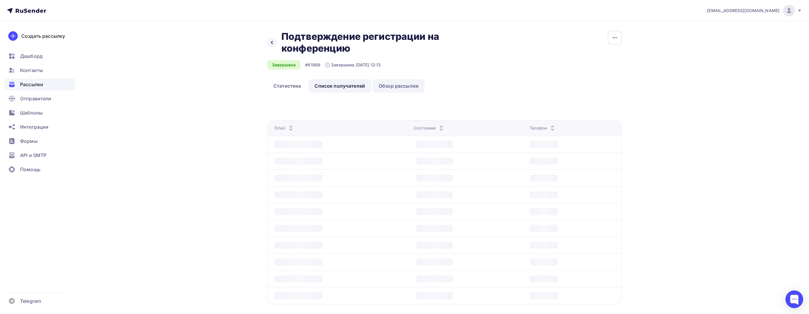
click at [402, 86] on link "Обзор рассылки" at bounding box center [398, 86] width 52 height 14
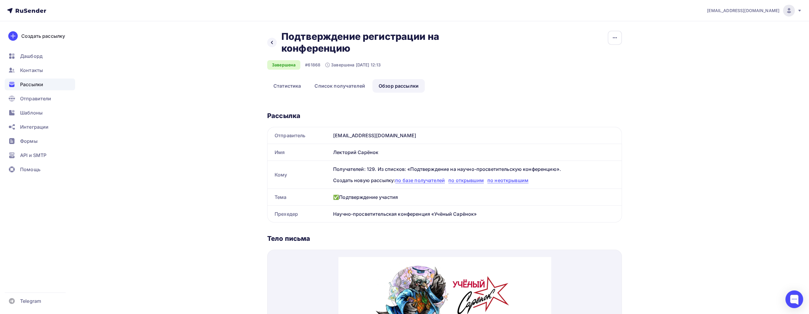
drag, startPoint x: 378, startPoint y: 207, endPoint x: 384, endPoint y: 196, distance: 12.3
click at [379, 203] on div "Отправитель [EMAIL_ADDRESS][DOMAIN_NAME] Имя [PERSON_NAME] Кому Получателей: 12…" at bounding box center [444, 175] width 355 height 96
click at [384, 196] on div "✅Подтверждение участия" at bounding box center [476, 197] width 291 height 17
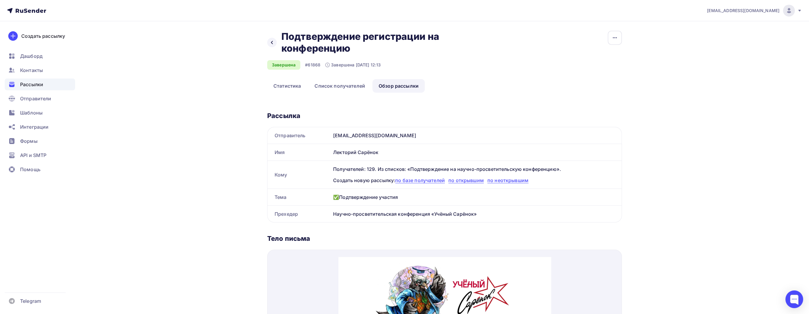
click at [354, 212] on div "Научно-просветительская конференция «Учёный Сарёнок»" at bounding box center [476, 214] width 291 height 17
copy div "Научно-просветительская конференция «Учёный Сарёнок» Название рассылки Отправит…"
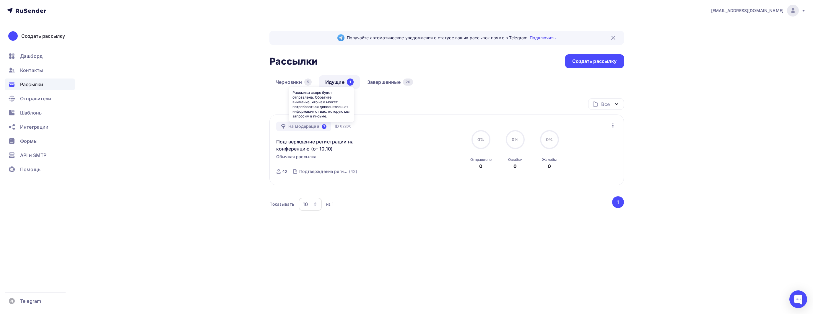
click at [323, 126] on icon at bounding box center [324, 126] width 5 height 5
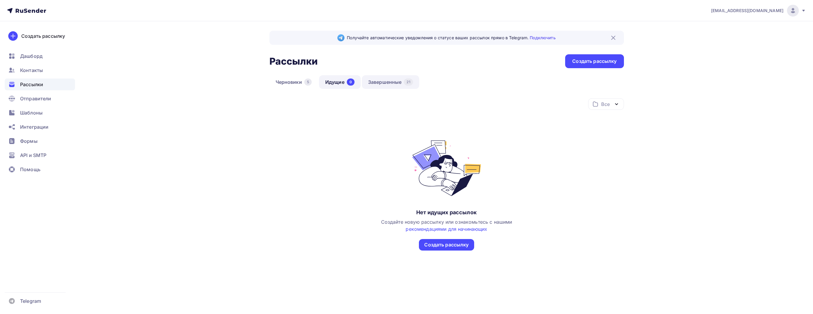
click at [392, 85] on link "Завершенные 21" at bounding box center [390, 82] width 57 height 14
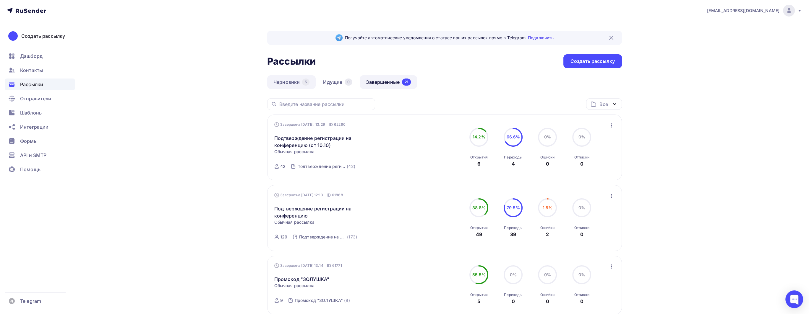
click at [296, 79] on link "Черновики 5" at bounding box center [291, 82] width 48 height 14
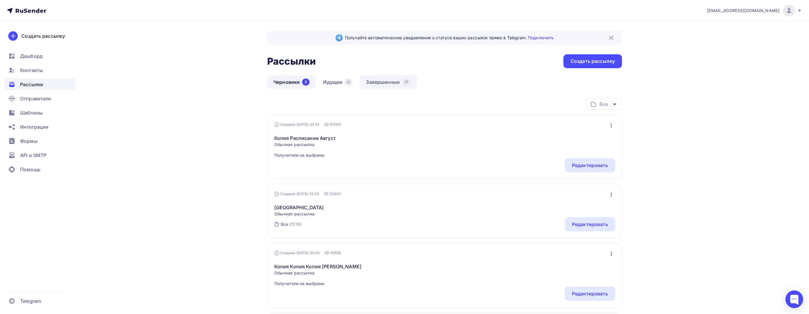
click at [368, 78] on link "Завершенные 21" at bounding box center [388, 82] width 57 height 14
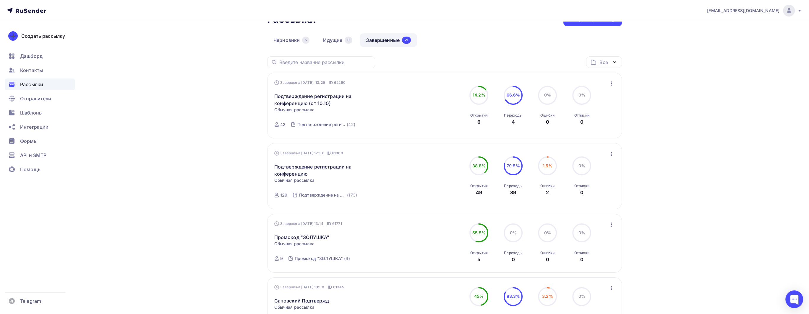
scroll to position [59, 0]
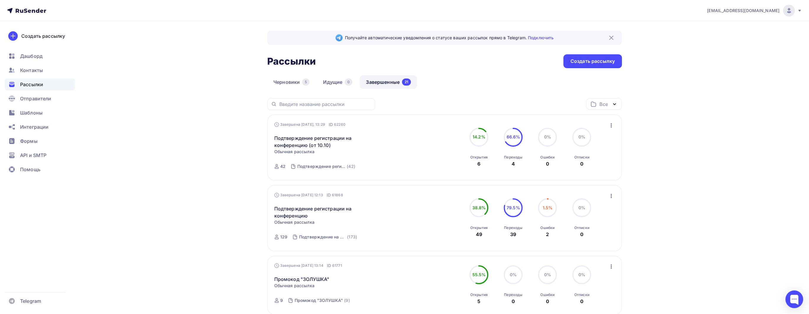
drag, startPoint x: 231, startPoint y: 96, endPoint x: 202, endPoint y: 84, distance: 31.4
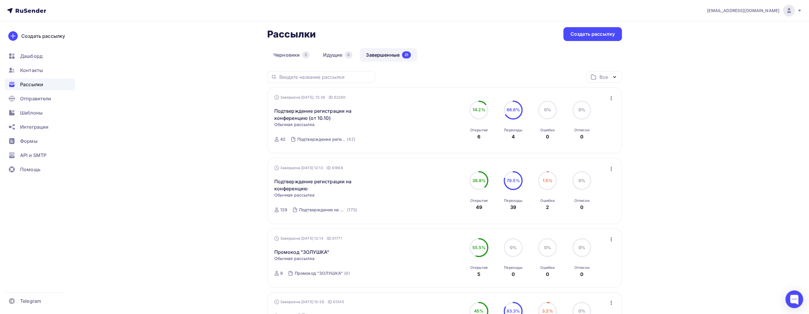
scroll to position [30, 0]
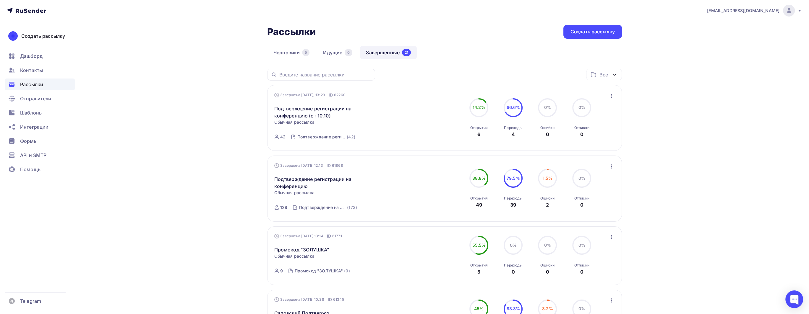
click at [777, 12] on span "[EMAIL_ADDRESS][DOMAIN_NAME]" at bounding box center [743, 11] width 72 height 6
